Goal: Transaction & Acquisition: Book appointment/travel/reservation

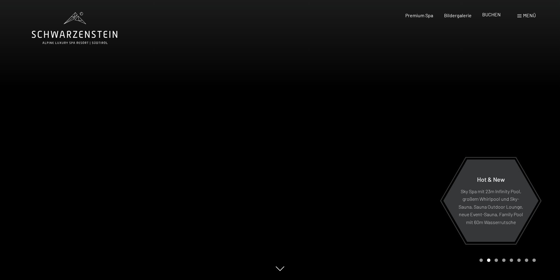
click at [497, 17] on span "BUCHEN" at bounding box center [491, 15] width 18 height 6
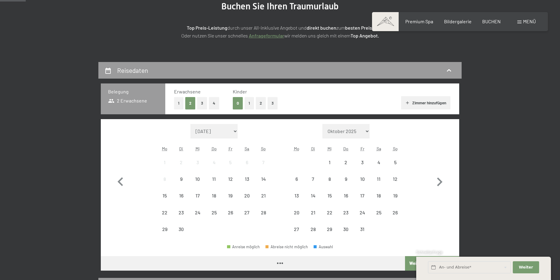
scroll to position [91, 0]
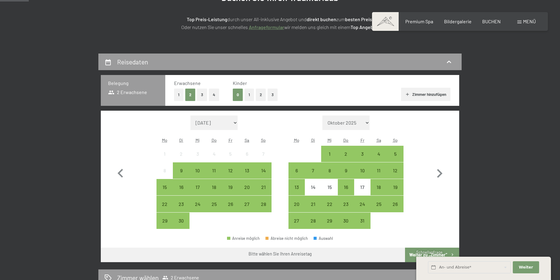
click at [258, 97] on button "2" at bounding box center [261, 95] width 10 height 12
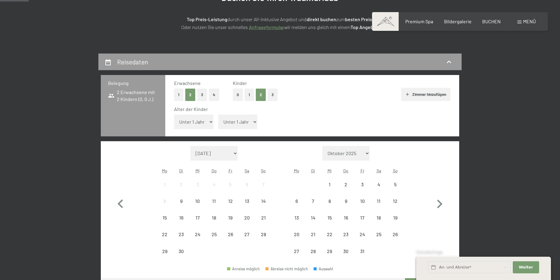
click at [212, 121] on select "Unter 1 Jahr 1 Jahr 2 Jahre 3 Jahre 4 Jahre 5 Jahre 6 Jahre 7 Jahre 8 Jahre 9 J…" at bounding box center [193, 122] width 39 height 15
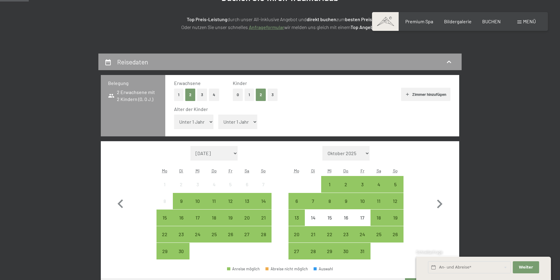
select select "4"
click at [174, 115] on select "Unter 1 Jahr 1 Jahr 2 Jahre 3 Jahre 4 Jahre 5 Jahre 6 Jahre 7 Jahre 8 Jahre 9 J…" at bounding box center [193, 122] width 39 height 15
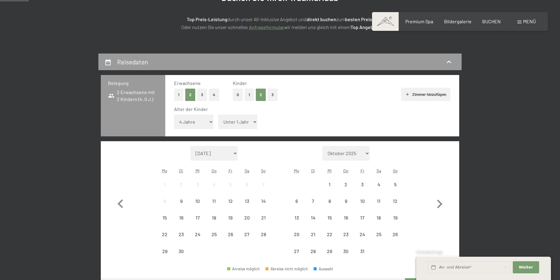
click at [248, 121] on select "Unter 1 Jahr 1 Jahr 2 Jahre 3 Jahre 4 Jahre 5 Jahre 6 Jahre 7 Jahre 8 Jahre 9 J…" at bounding box center [237, 122] width 39 height 15
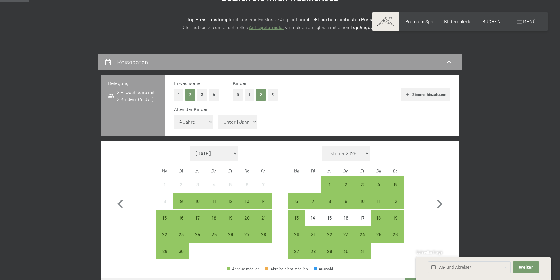
select select "7"
click at [218, 115] on select "Unter 1 Jahr 1 Jahr 2 Jahre 3 Jahre 4 Jahre 5 Jahre 6 Jahre 7 Jahre 8 Jahre 9 J…" at bounding box center [237, 122] width 39 height 15
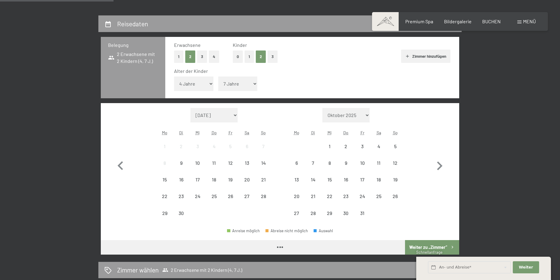
scroll to position [182, 0]
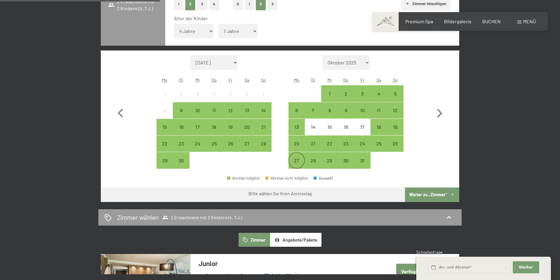
click at [297, 159] on div "27" at bounding box center [296, 165] width 15 height 15
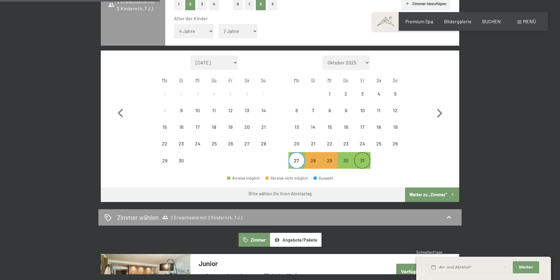
click at [363, 163] on div "31" at bounding box center [362, 165] width 15 height 15
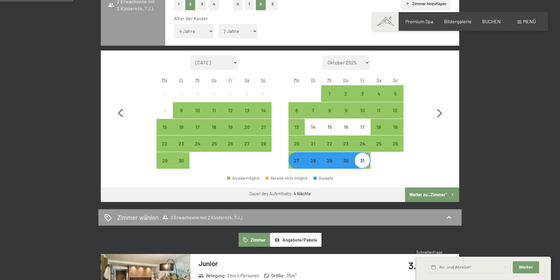
scroll to position [242, 0]
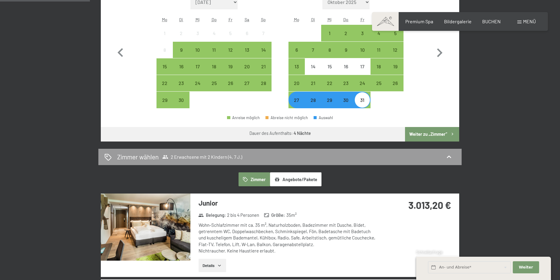
click at [438, 133] on button "Weiter zu „Zimmer“" at bounding box center [432, 134] width 54 height 15
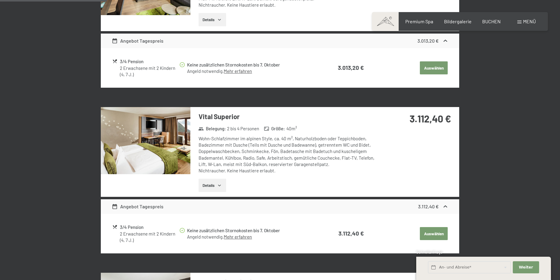
scroll to position [144, 0]
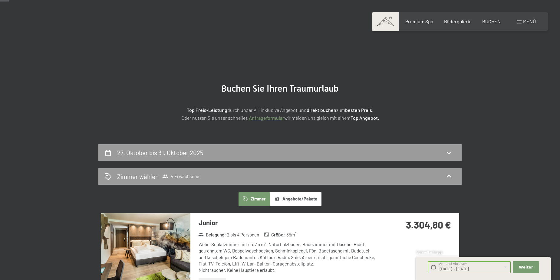
scroll to position [61, 0]
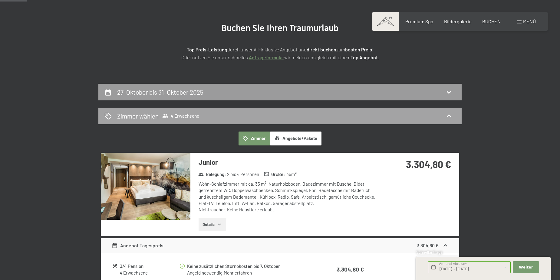
click at [451, 117] on icon at bounding box center [448, 115] width 7 height 7
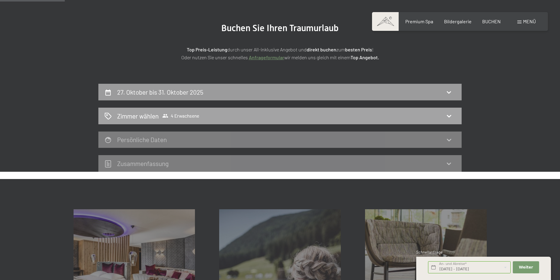
scroll to position [144, 0]
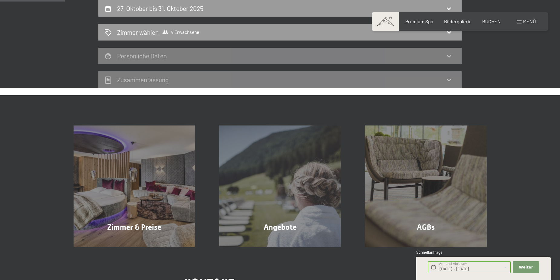
click at [479, 73] on div "27. Oktober bis 31. Oktober 2025 Zimmer wählen 4 Erwachsene Persönliche Daten Z…" at bounding box center [280, 44] width 413 height 88
click at [548, 41] on div "27. Oktober bis 31. Oktober 2025 Zimmer wählen 4 Erwachsene Persönliche Daten Z…" at bounding box center [280, 44] width 560 height 88
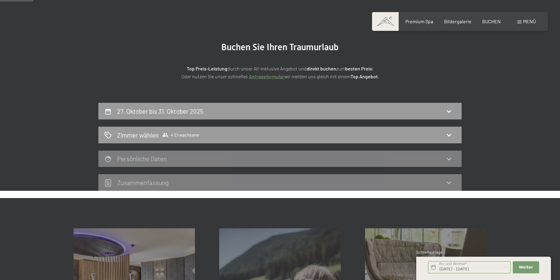
scroll to position [23, 0]
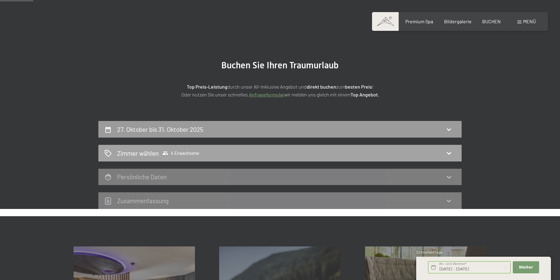
click at [455, 154] on div "Zimmer wählen 4 Erwachsene" at bounding box center [279, 153] width 351 height 9
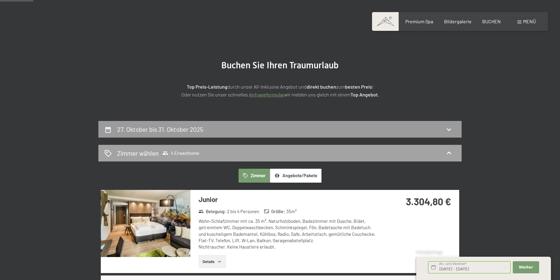
click at [169, 152] on span "4 Erwachsene" at bounding box center [180, 153] width 37 height 6
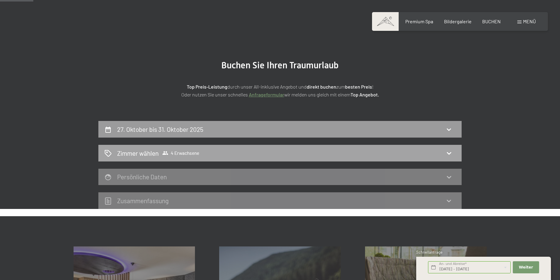
click at [183, 152] on span "4 Erwachsene" at bounding box center [180, 153] width 37 height 6
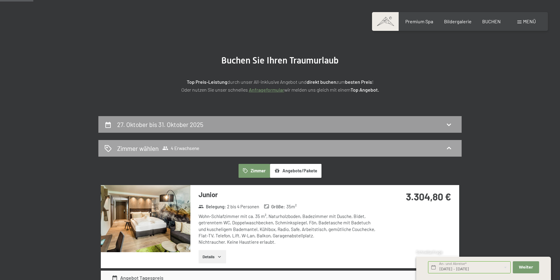
scroll to position [114, 0]
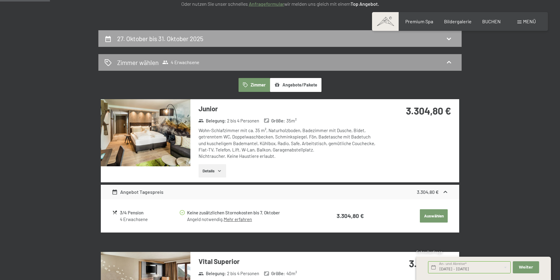
click at [182, 35] on h2 "27. Oktober bis 31. Oktober 2025" at bounding box center [160, 39] width 86 height 8
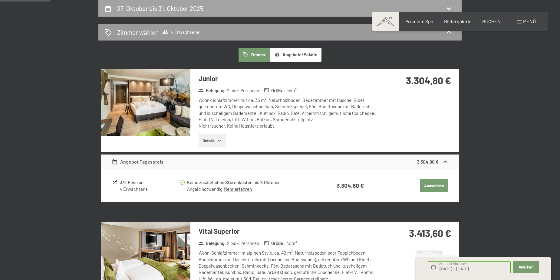
select select "2025-10-01"
select select "2025-11-01"
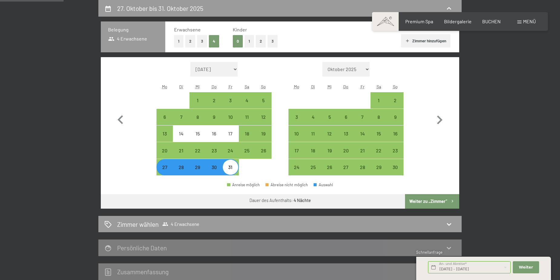
click at [191, 42] on button "2" at bounding box center [190, 41] width 10 height 12
select select "2025-10-01"
select select "2025-11-01"
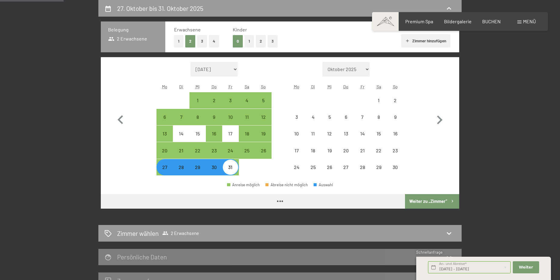
select select "2025-10-01"
select select "2025-11-01"
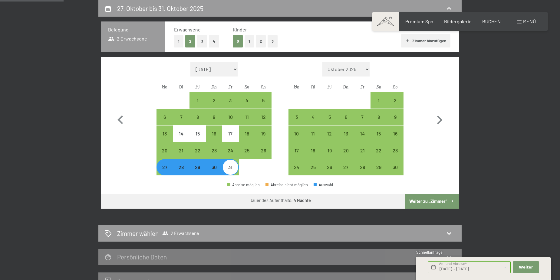
click at [259, 45] on button "2" at bounding box center [261, 41] width 10 height 12
select select "2025-10-01"
select select "2025-11-01"
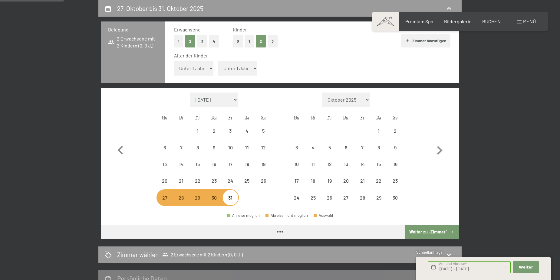
select select "2025-10-01"
select select "2025-11-01"
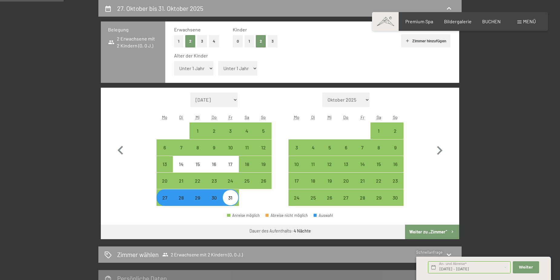
click at [208, 70] on select "Unter 1 Jahr 1 Jahr 2 Jahre 3 Jahre 4 Jahre 5 Jahre 6 Jahre 7 Jahre 8 Jahre 9 J…" at bounding box center [193, 68] width 39 height 15
select select "4"
click at [174, 61] on select "Unter 1 Jahr 1 Jahr 2 Jahre 3 Jahre 4 Jahre 5 Jahre 6 Jahre 7 Jahre 8 Jahre 9 J…" at bounding box center [193, 68] width 39 height 15
select select "2025-10-01"
select select "2025-11-01"
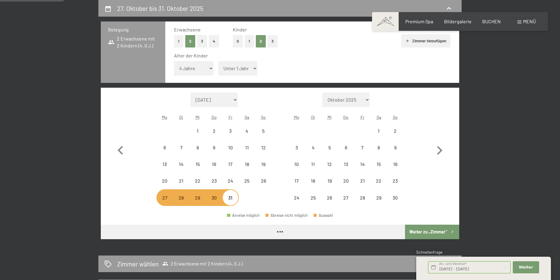
select select "2025-10-01"
select select "2025-11-01"
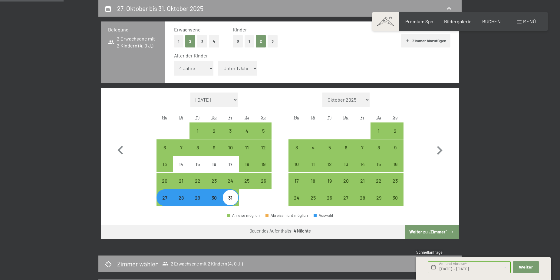
click at [253, 67] on select "Unter 1 Jahr 1 Jahr 2 Jahre 3 Jahre 4 Jahre 5 Jahre 6 Jahre 7 Jahre 8 Jahre 9 J…" at bounding box center [237, 68] width 39 height 15
select select "7"
click at [218, 61] on select "Unter 1 Jahr 1 Jahr 2 Jahre 3 Jahre 4 Jahre 5 Jahre 6 Jahre 7 Jahre 8 Jahre 9 J…" at bounding box center [237, 68] width 39 height 15
select select "2025-10-01"
select select "2025-11-01"
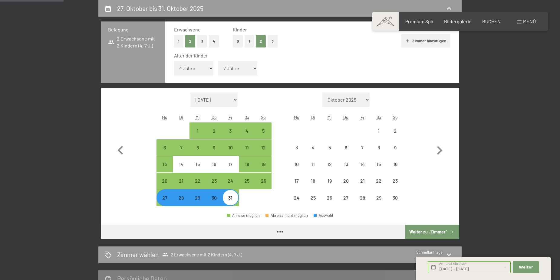
select select "2025-10-01"
select select "2025-11-01"
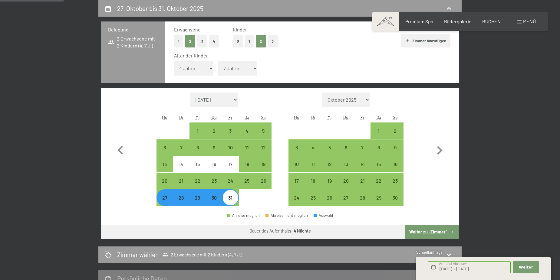
click at [441, 230] on button "Weiter zu „Zimmer“" at bounding box center [432, 232] width 54 height 15
select select "2025-10-01"
select select "2025-11-01"
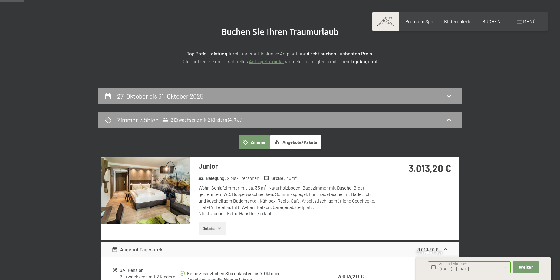
scroll to position [0, 0]
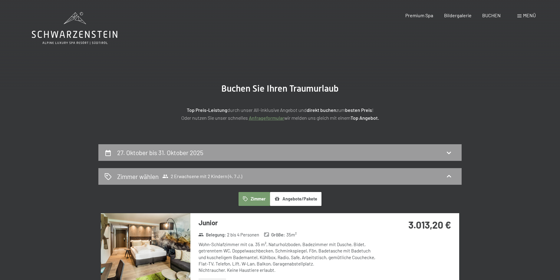
click at [312, 195] on button "Angebote/Pakete" at bounding box center [295, 199] width 51 height 14
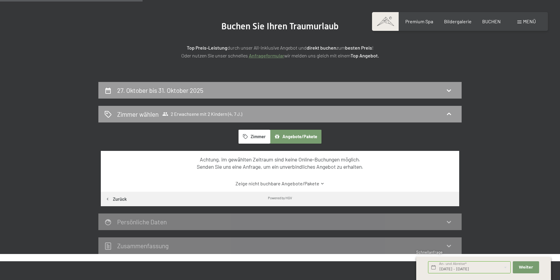
scroll to position [121, 0]
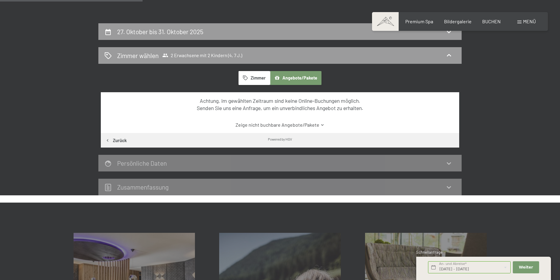
click at [255, 81] on button "Zimmer" at bounding box center [253, 78] width 31 height 14
